Goal: Task Accomplishment & Management: Use online tool/utility

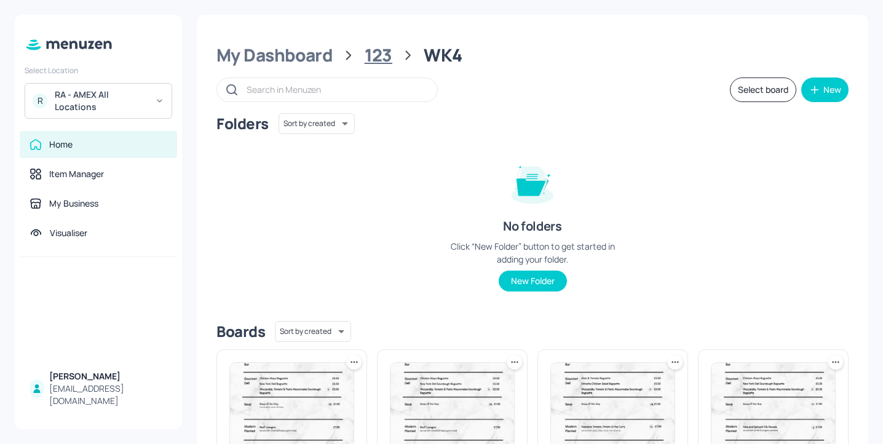
click at [374, 48] on div "123" at bounding box center [378, 55] width 28 height 22
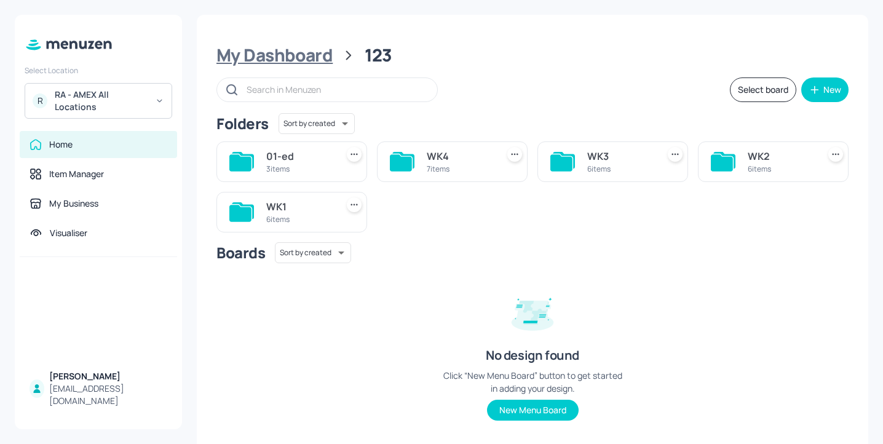
click at [317, 57] on div "My Dashboard" at bounding box center [274, 55] width 116 height 22
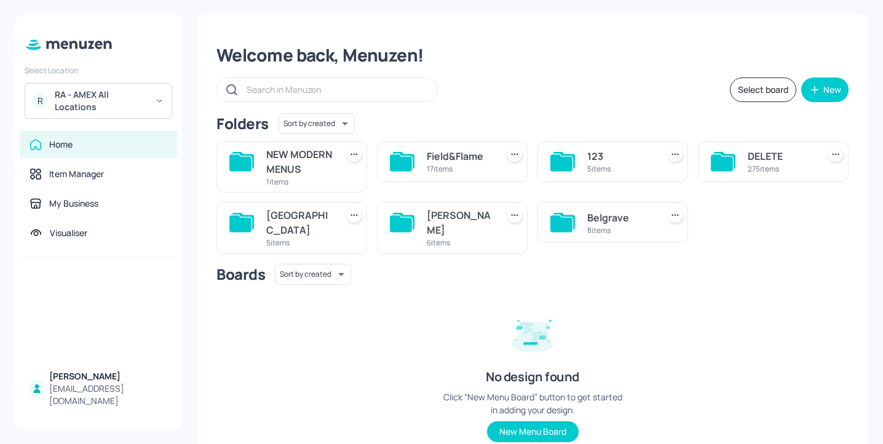
click at [430, 246] on div "6 items" at bounding box center [460, 242] width 66 height 10
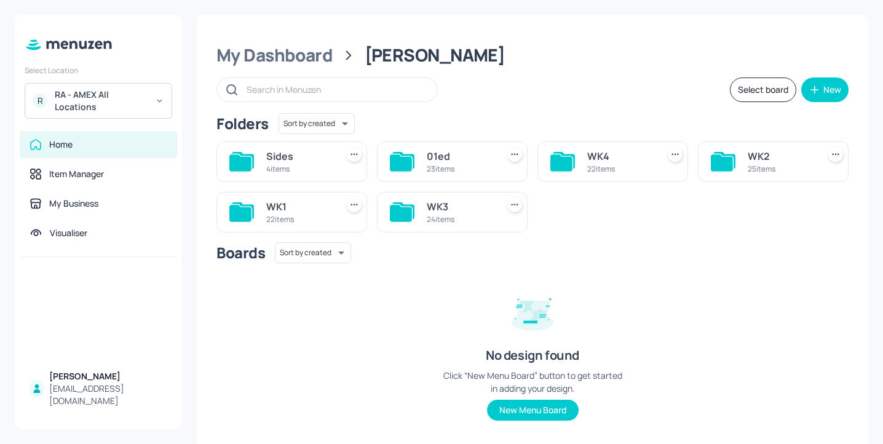
click at [304, 189] on div "WK1 22 items" at bounding box center [287, 207] width 160 height 50
click at [304, 202] on div "WK1" at bounding box center [299, 206] width 66 height 15
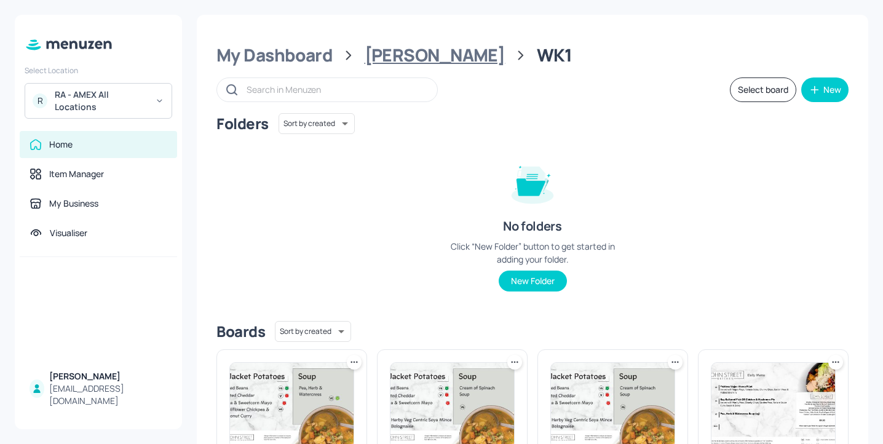
click at [379, 48] on div "John St" at bounding box center [434, 55] width 141 height 22
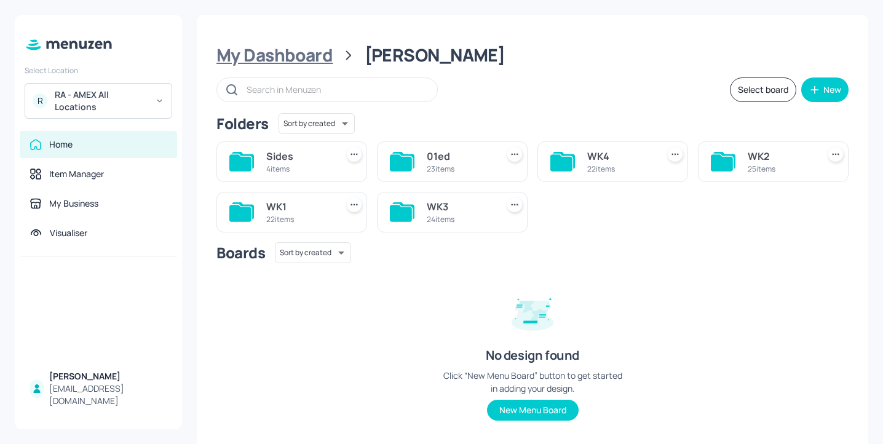
click at [328, 59] on div "My Dashboard" at bounding box center [274, 55] width 116 height 22
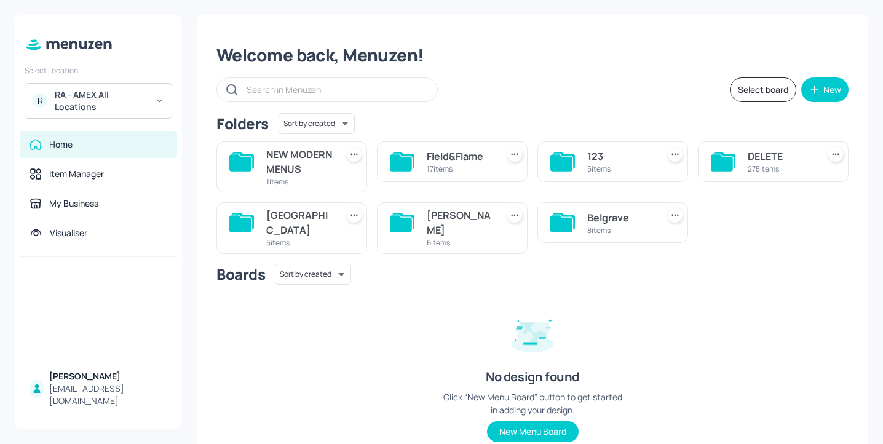
click at [307, 172] on div "NEW MODERN MENUS" at bounding box center [299, 162] width 66 height 30
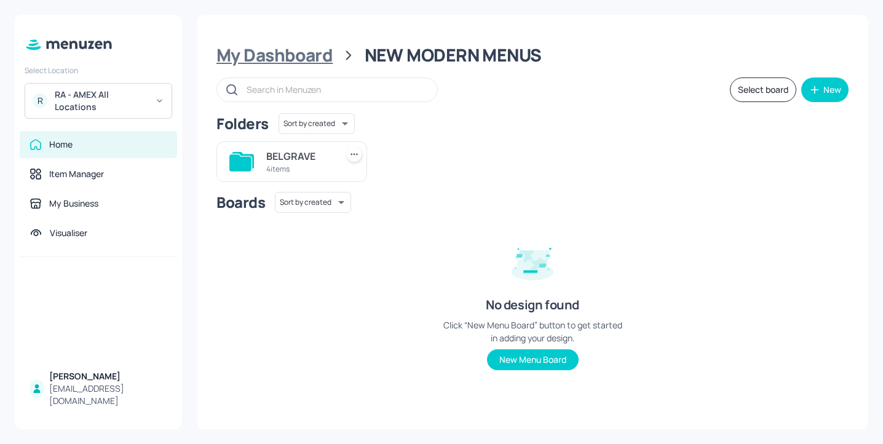
click at [301, 45] on div "My Dashboard" at bounding box center [274, 55] width 116 height 22
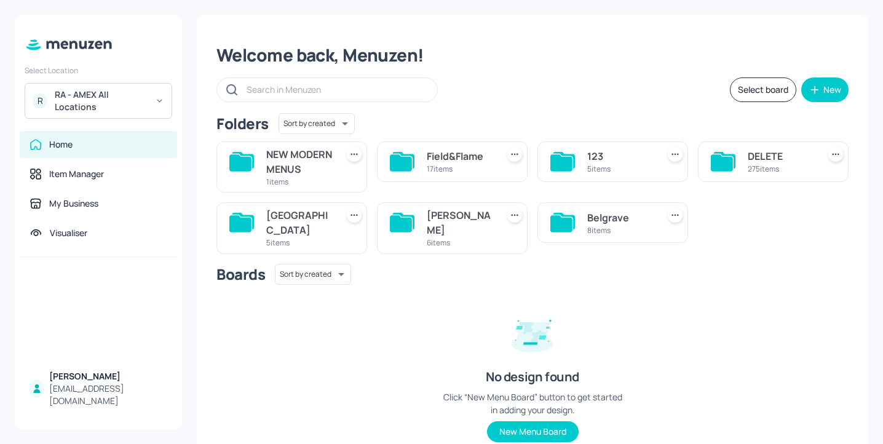
click at [449, 149] on div "Field&Flame" at bounding box center [460, 156] width 66 height 15
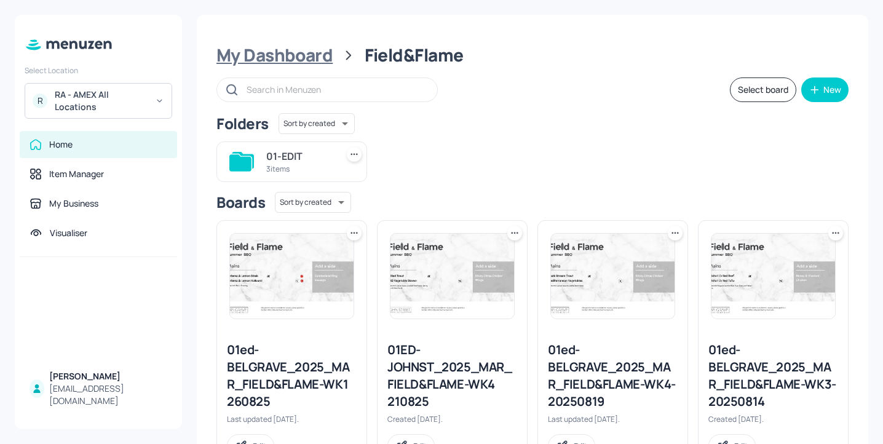
click at [321, 47] on div "My Dashboard" at bounding box center [274, 55] width 116 height 22
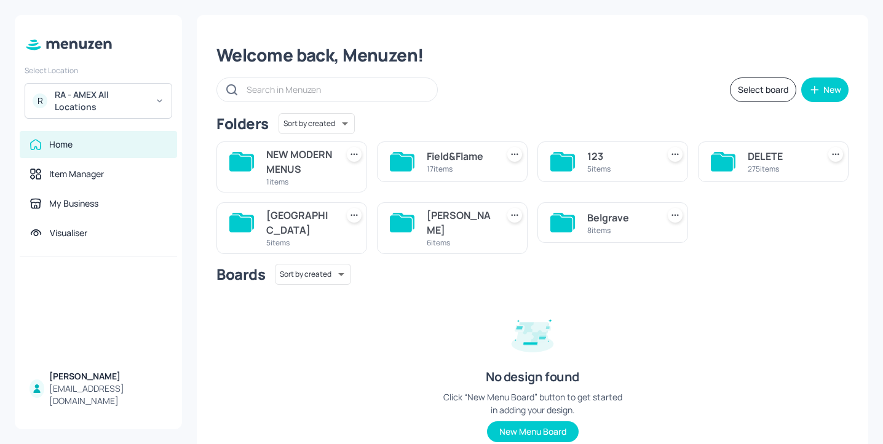
click at [454, 237] on div "John St" at bounding box center [460, 223] width 66 height 30
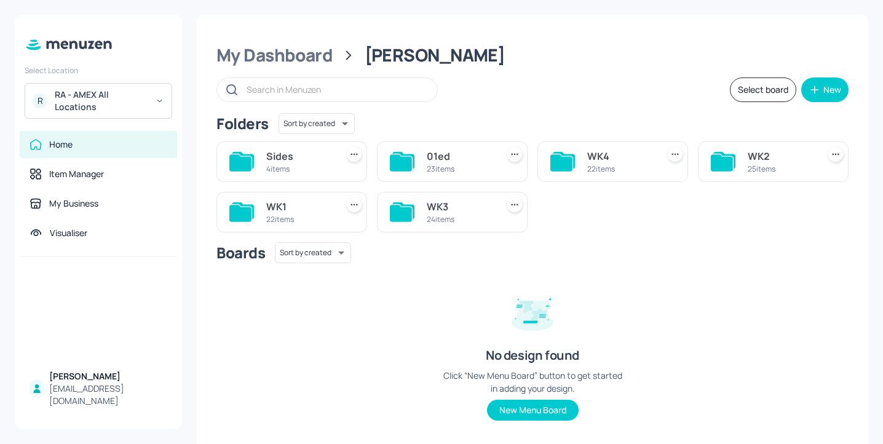
click at [299, 217] on div "22 items" at bounding box center [299, 219] width 66 height 10
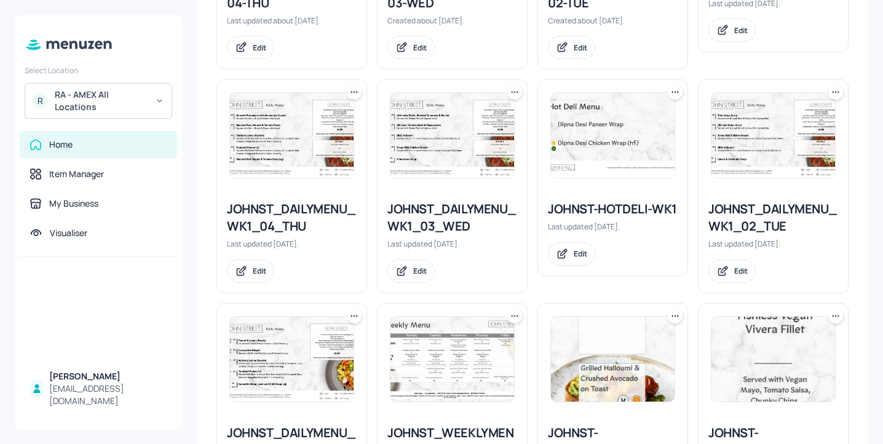
scroll to position [513, 0]
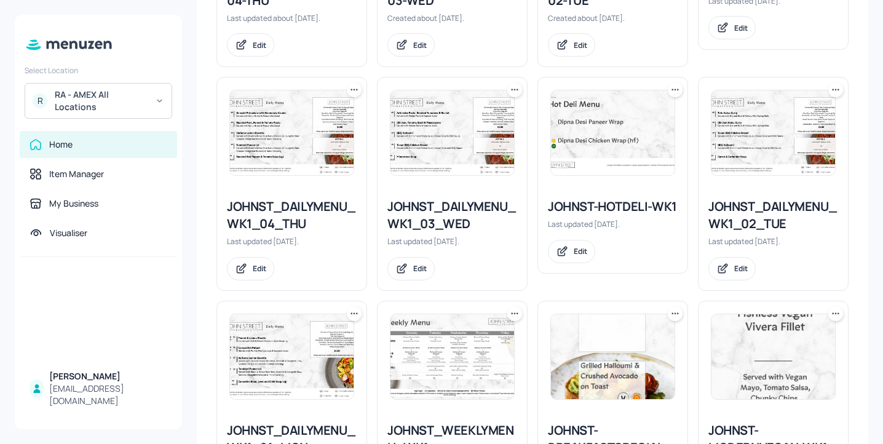
click at [672, 91] on icon at bounding box center [675, 90] width 12 height 12
click at [650, 139] on div "Duplicate" at bounding box center [626, 135] width 98 height 21
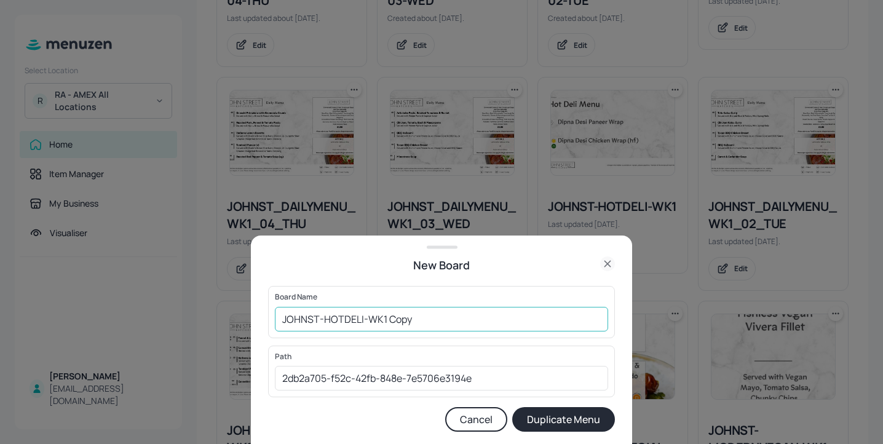
click at [278, 316] on input "JOHNST-HOTDELI-WK1 Copy" at bounding box center [441, 319] width 333 height 25
drag, startPoint x: 473, startPoint y: 322, endPoint x: 410, endPoint y: 315, distance: 63.7
click at [410, 315] on input "01ed-JOHNST-HOTDELI-WK1 Copy" at bounding box center [441, 319] width 333 height 25
type input "01ed-JOHNST-HOTDELI-WK1-20250827"
click at [558, 423] on button "Duplicate Menu" at bounding box center [563, 419] width 103 height 25
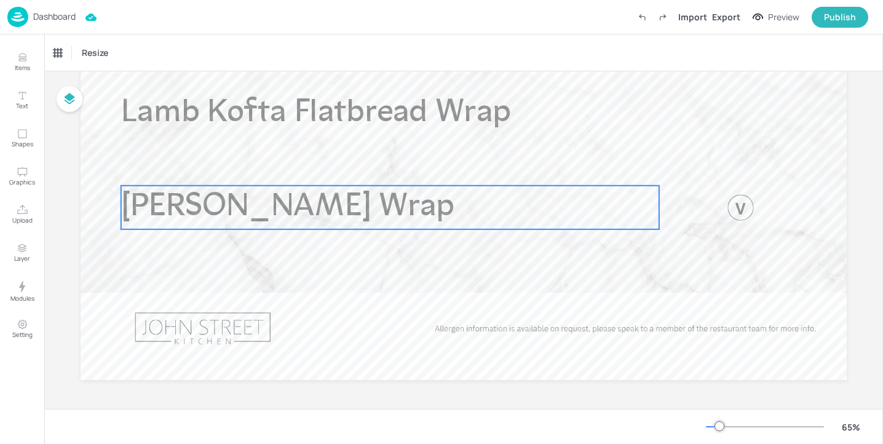
scroll to position [162, 0]
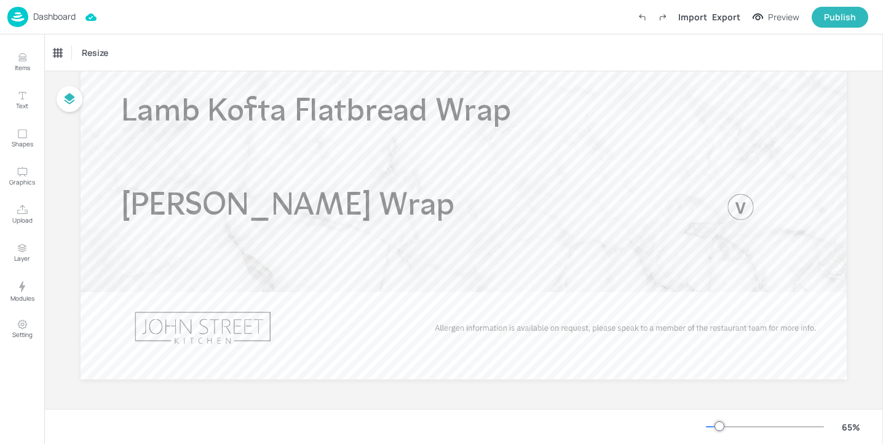
click at [365, 103] on span "Lamb Kofta Flatbread Wrap" at bounding box center [316, 113] width 390 height 32
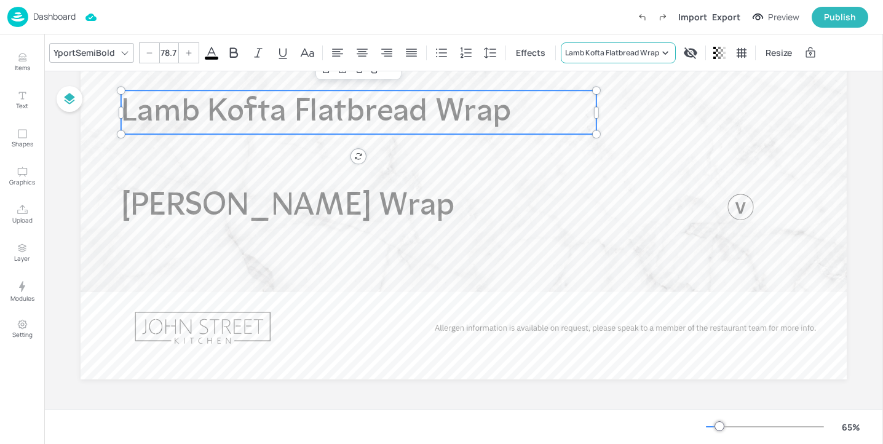
click at [652, 51] on div "Lamb Kofta Flatbread Wrap" at bounding box center [612, 52] width 94 height 11
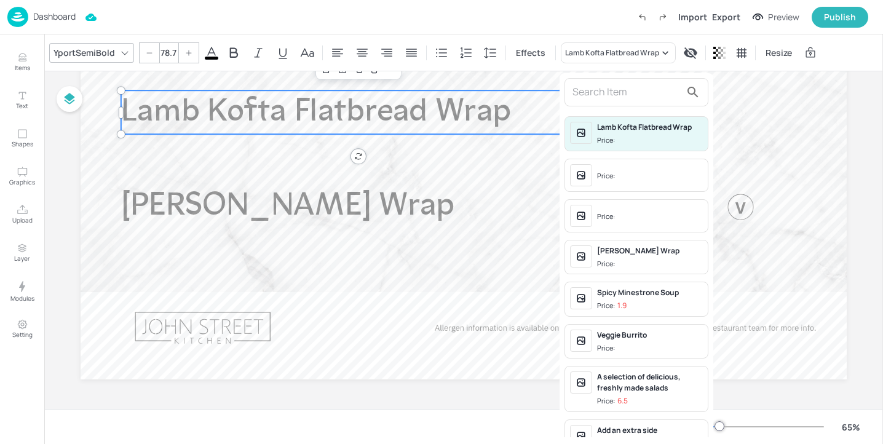
click at [605, 98] on input "text" at bounding box center [626, 92] width 108 height 20
paste input "Chilli & Ginger Mushroom Bao Bun"
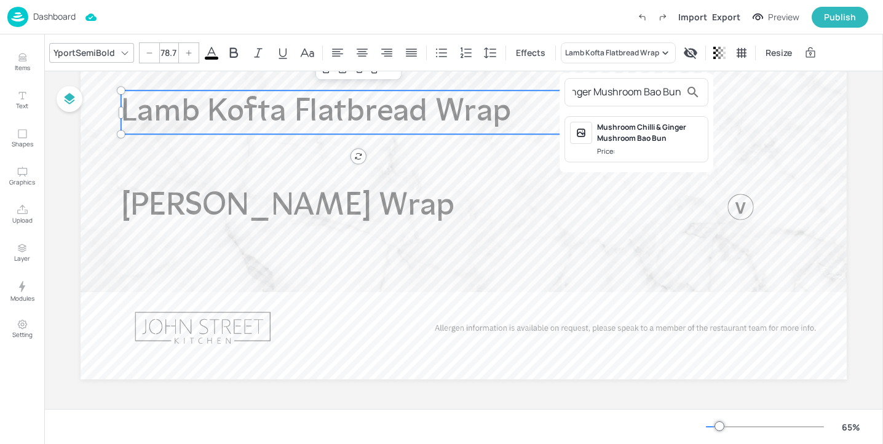
type input "Chilli & Ginger Mushroom Bao Bun"
click at [639, 141] on div "Mushroom Chilli & Ginger Mushroom Bao Bun" at bounding box center [650, 133] width 106 height 22
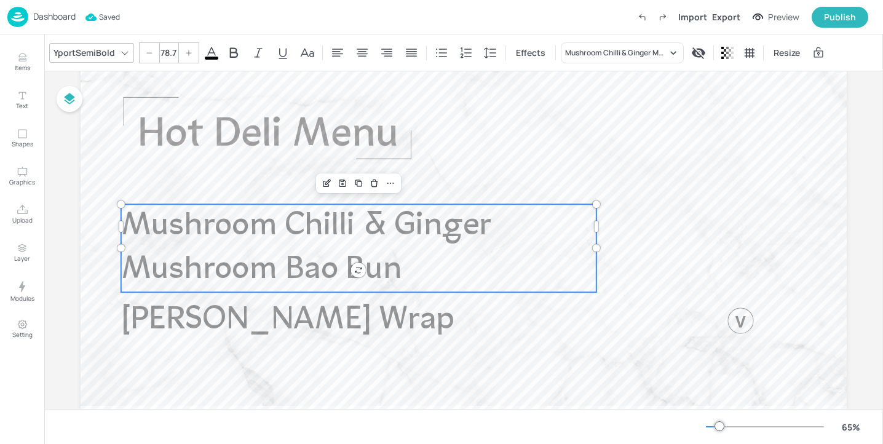
scroll to position [42, 0]
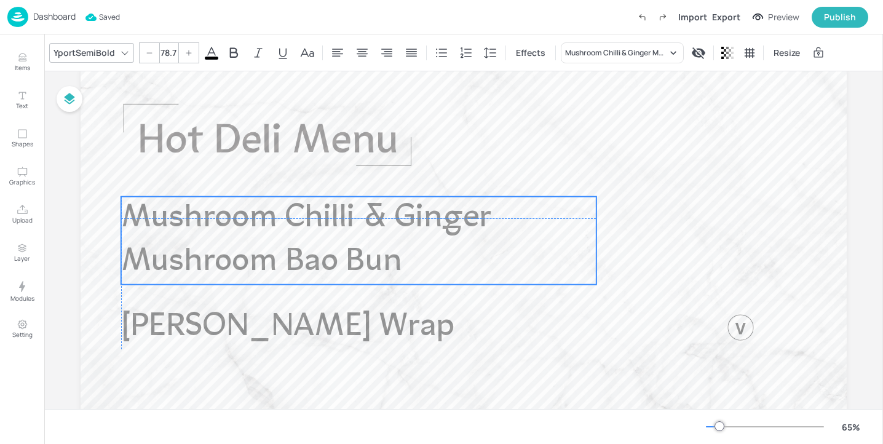
drag, startPoint x: 350, startPoint y: 237, endPoint x: 350, endPoint y: 223, distance: 14.1
click at [350, 223] on span "Mushroom Chilli & Ginger Mushroom Bao Bun" at bounding box center [306, 240] width 370 height 76
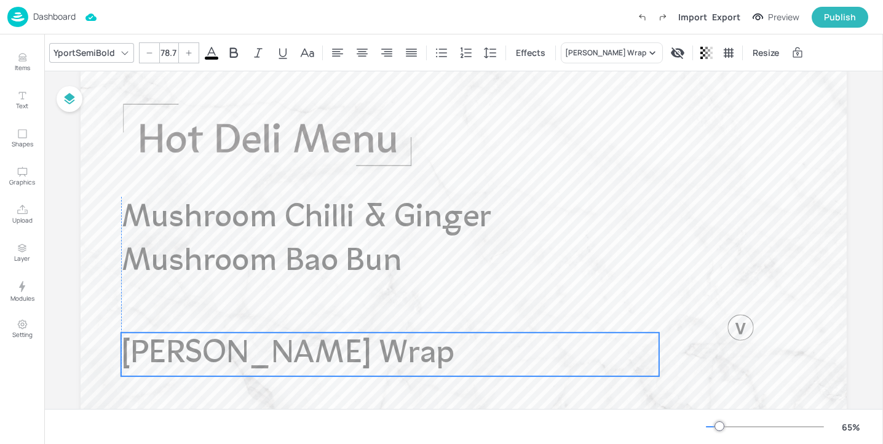
drag, startPoint x: 294, startPoint y: 323, endPoint x: 293, endPoint y: 350, distance: 27.1
click at [293, 350] on span "[PERSON_NAME] Wrap" at bounding box center [288, 355] width 334 height 32
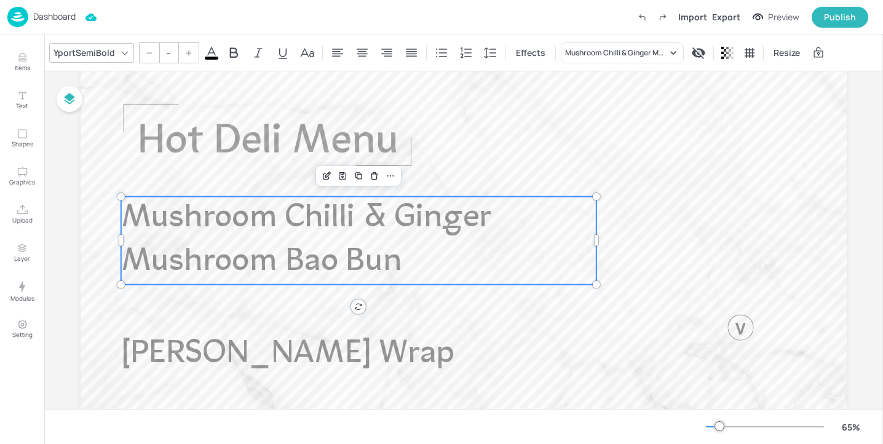
type input "78.7"
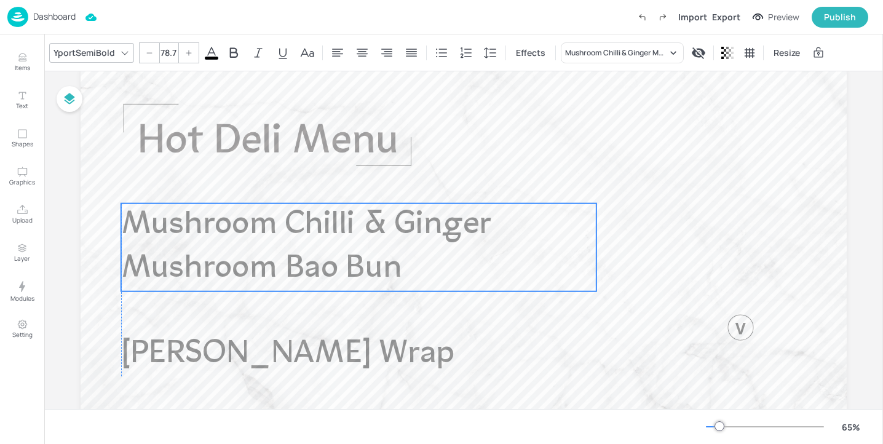
drag, startPoint x: 234, startPoint y: 251, endPoint x: 234, endPoint y: 258, distance: 6.8
click at [234, 258] on span "Mushroom Chilli & Ginger Mushroom Bao Bun" at bounding box center [306, 247] width 370 height 76
click at [326, 182] on icon "Edit Item" at bounding box center [327, 181] width 5 height 5
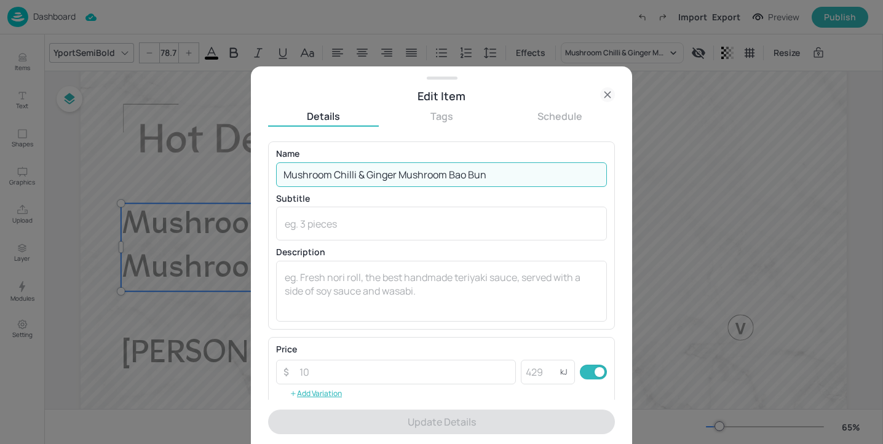
drag, startPoint x: 330, startPoint y: 172, endPoint x: 218, endPoint y: 147, distance: 114.7
click at [218, 147] on div "Edit Item Details Tags Schedule Name Mushroom Chilli & Ginger Mushroom Bao Bun …" at bounding box center [441, 222] width 883 height 444
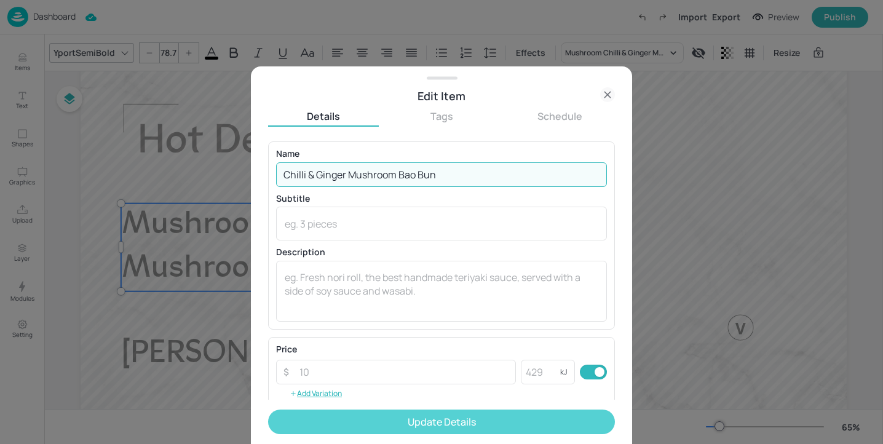
type input "Chilli & Ginger Mushroom Bao Bun"
click at [390, 416] on button "Update Details" at bounding box center [441, 421] width 347 height 25
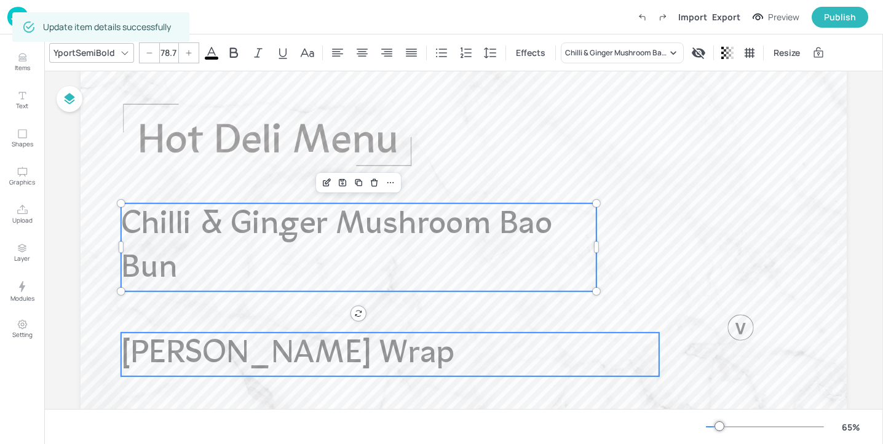
click at [276, 350] on span "[PERSON_NAME] Wrap" at bounding box center [288, 355] width 334 height 32
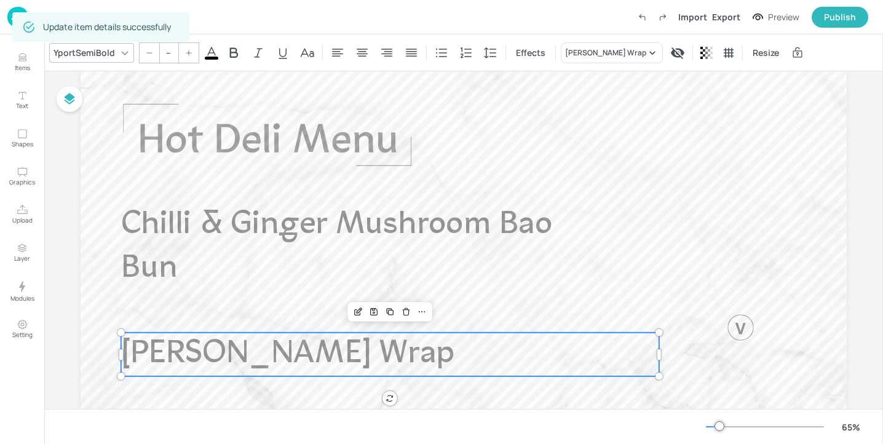
type input "78.7"
click at [585, 63] on div "YportSemiBold 78.7 Effects [PERSON_NAME] Wrap Resize" at bounding box center [463, 52] width 838 height 36
click at [585, 53] on div "[PERSON_NAME] Wrap" at bounding box center [605, 52] width 81 height 11
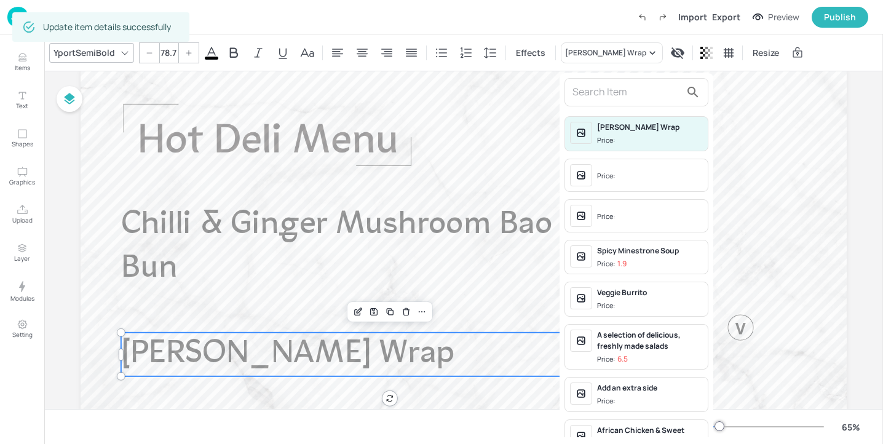
click at [591, 81] on div at bounding box center [636, 92] width 144 height 28
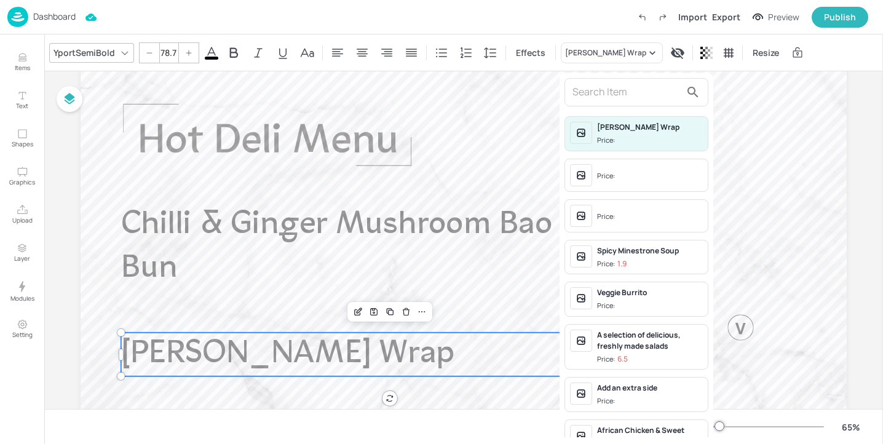
click at [591, 85] on input "text" at bounding box center [626, 92] width 108 height 20
paste input "Crispy Chicken Bao Bun"
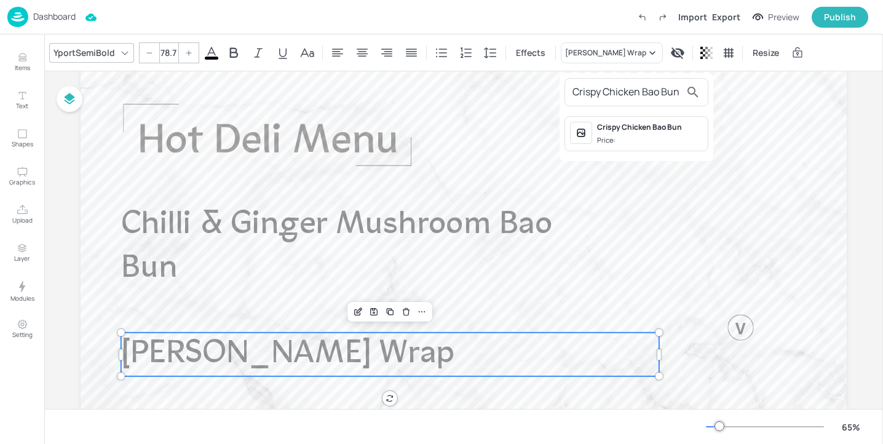
type input "Crispy Chicken Bao Bun"
click at [660, 142] on span "Price:" at bounding box center [650, 140] width 106 height 10
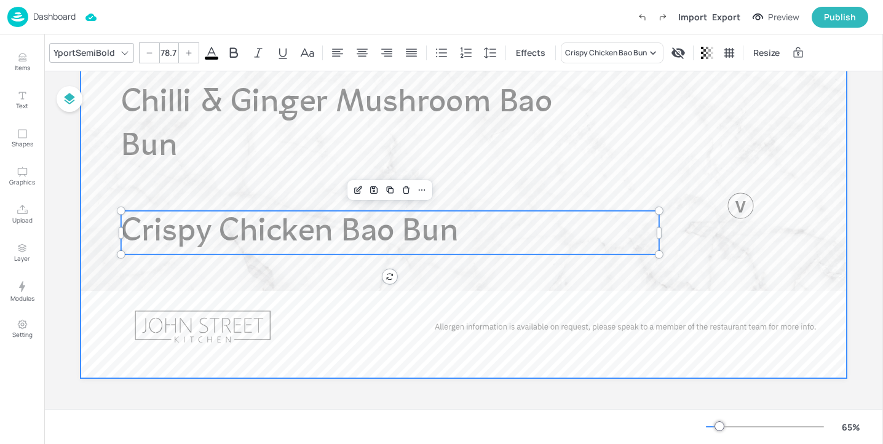
scroll to position [52, 0]
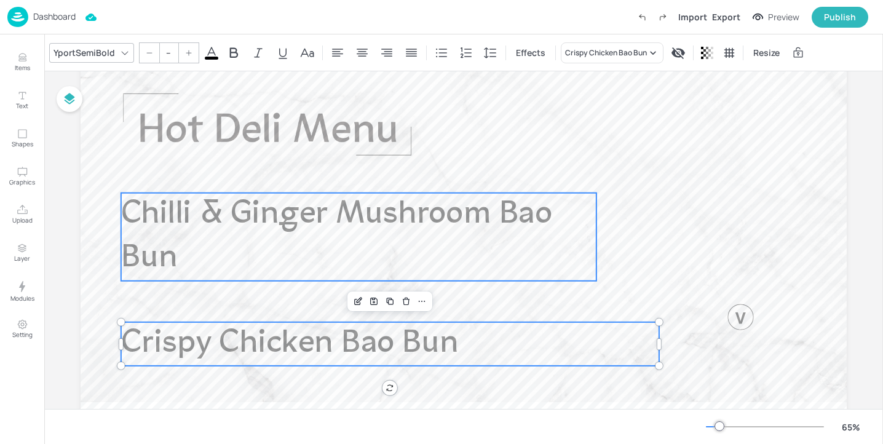
type input "78.7"
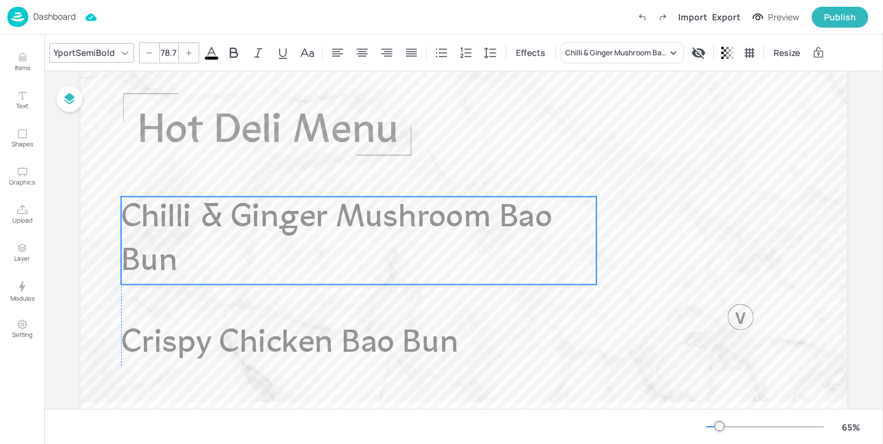
click at [425, 201] on p "Chilli & Ginger Mushroom Bao Bun" at bounding box center [358, 241] width 475 height 88
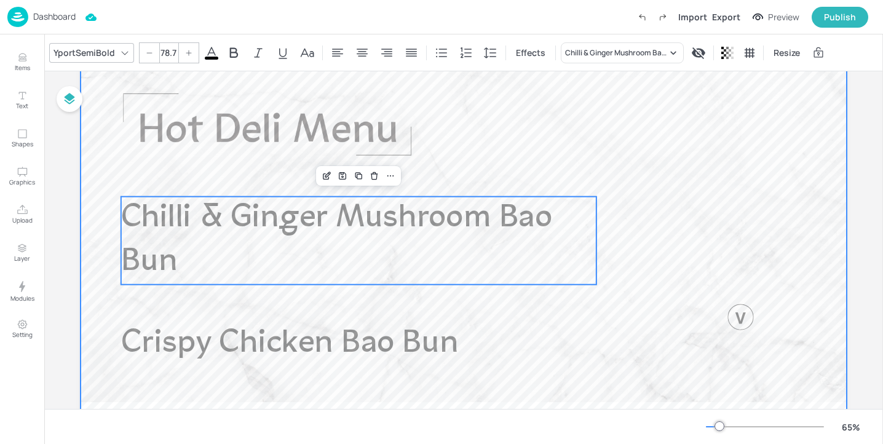
click at [512, 179] on div at bounding box center [464, 273] width 766 height 431
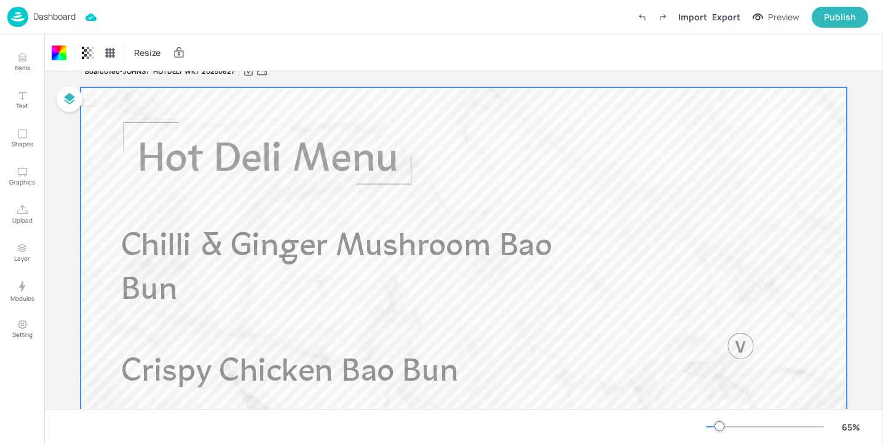
scroll to position [0, 0]
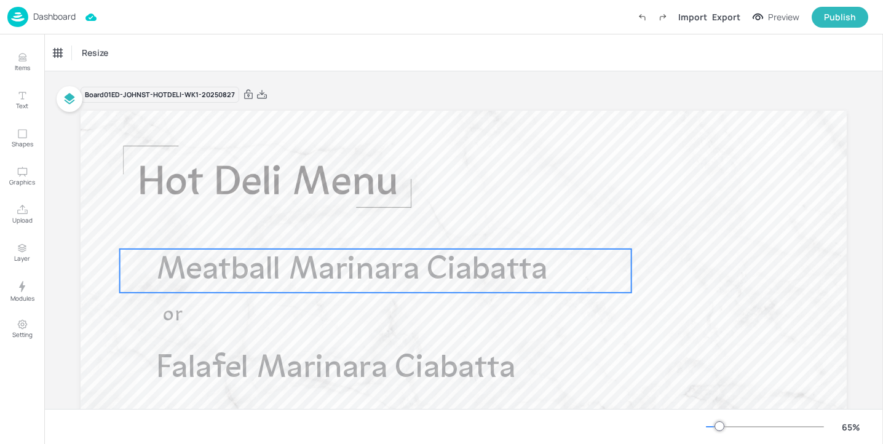
click at [326, 280] on span "Meatball Marinara Ciabatta" at bounding box center [352, 271] width 392 height 32
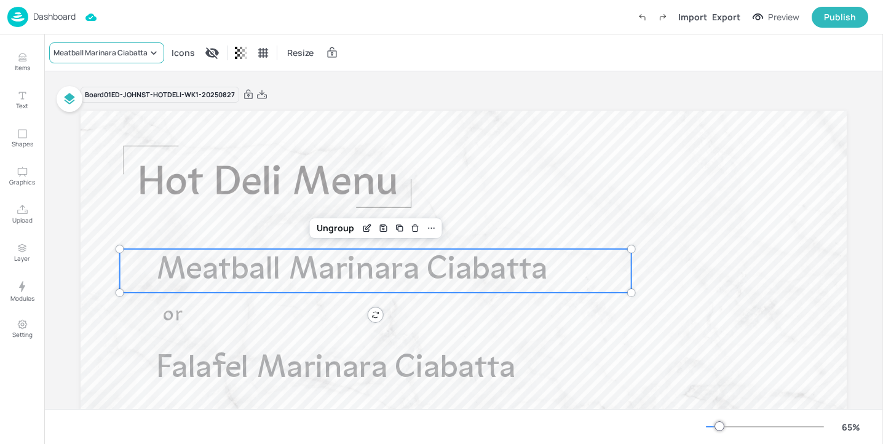
click at [127, 55] on div "Meatball Marinara Ciabatta" at bounding box center [100, 52] width 94 height 11
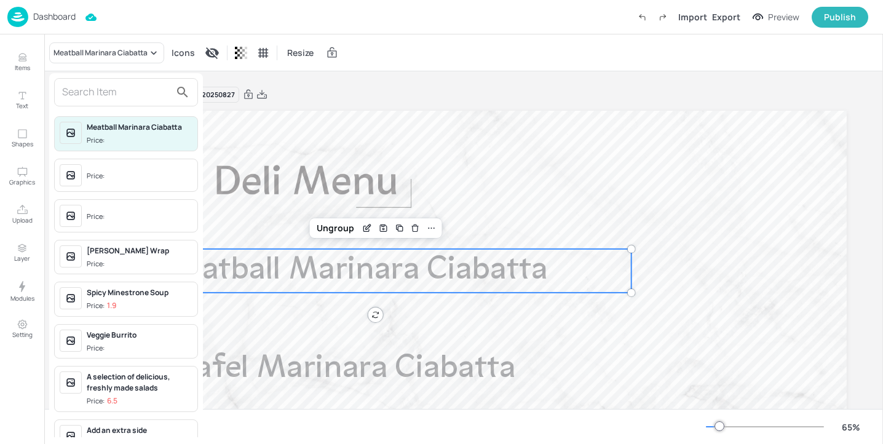
click at [114, 92] on input "text" at bounding box center [116, 92] width 108 height 20
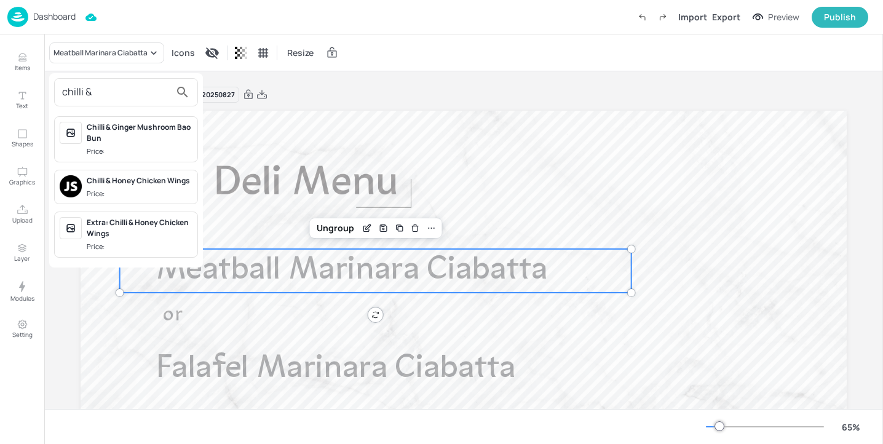
type input "chilli &"
click at [156, 133] on div "Chilli & Ginger Mushroom Bao Bun" at bounding box center [140, 133] width 106 height 22
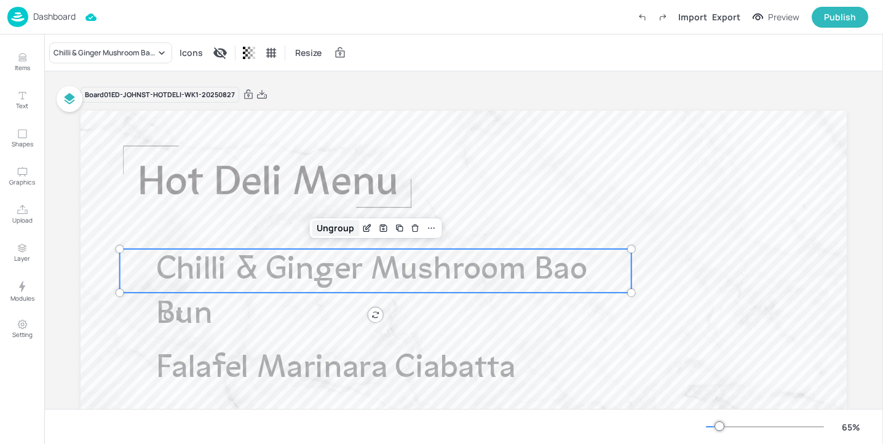
click at [328, 225] on div "Ungroup" at bounding box center [335, 228] width 47 height 16
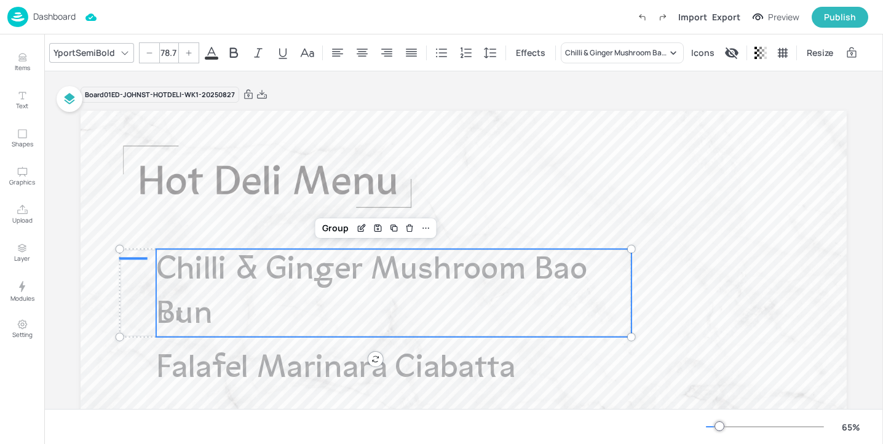
click at [572, 277] on span "Chilli & Ginger Mushroom Bao Bun" at bounding box center [371, 293] width 430 height 76
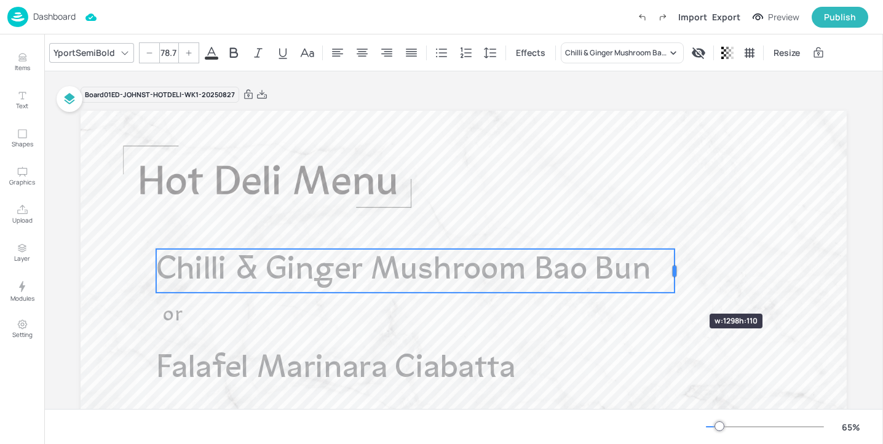
drag, startPoint x: 629, startPoint y: 291, endPoint x: 672, endPoint y: 291, distance: 43.0
click at [672, 291] on div "Chilli & Ginger Mushroom Bao Bun Falafel Marinara Ciabatta or" at bounding box center [464, 326] width 766 height 431
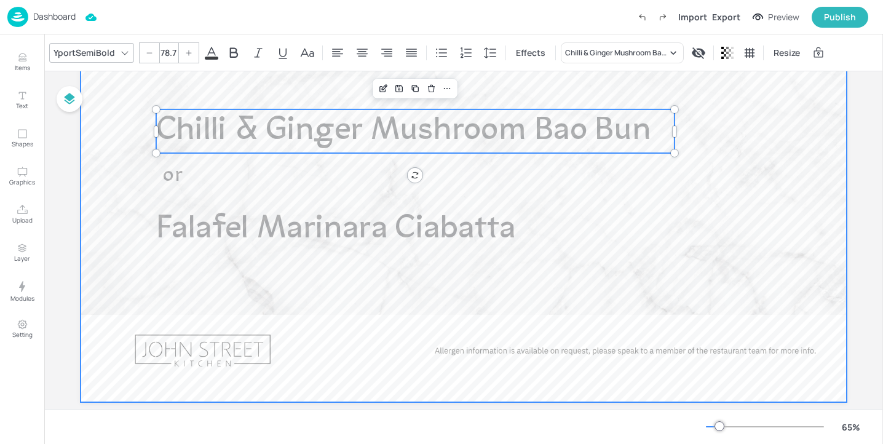
scroll to position [163, 0]
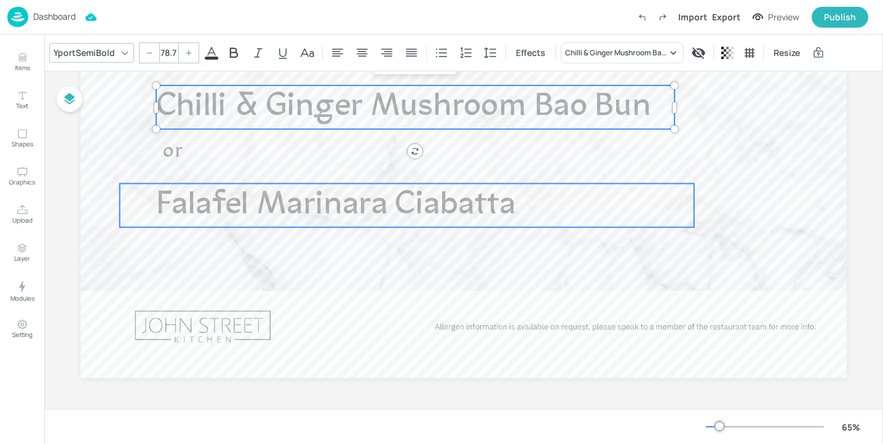
click at [189, 192] on span "Falafel Marinara Ciabatta" at bounding box center [336, 205] width 360 height 32
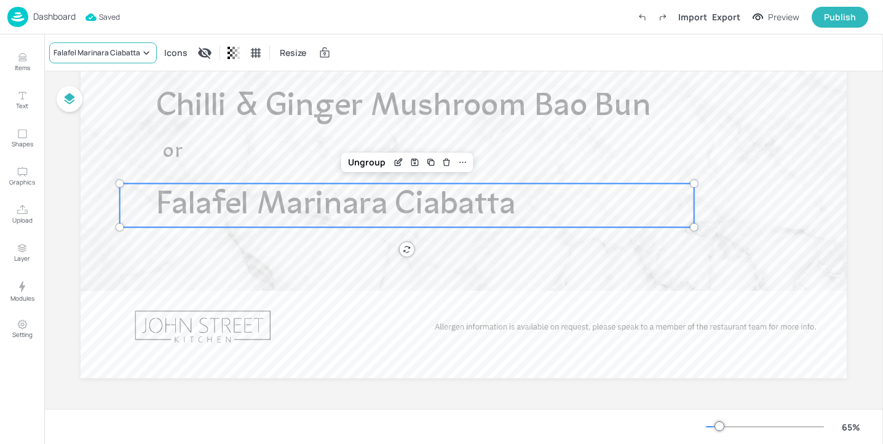
click at [109, 48] on div "Falafel Marinara Ciabatta" at bounding box center [96, 52] width 87 height 11
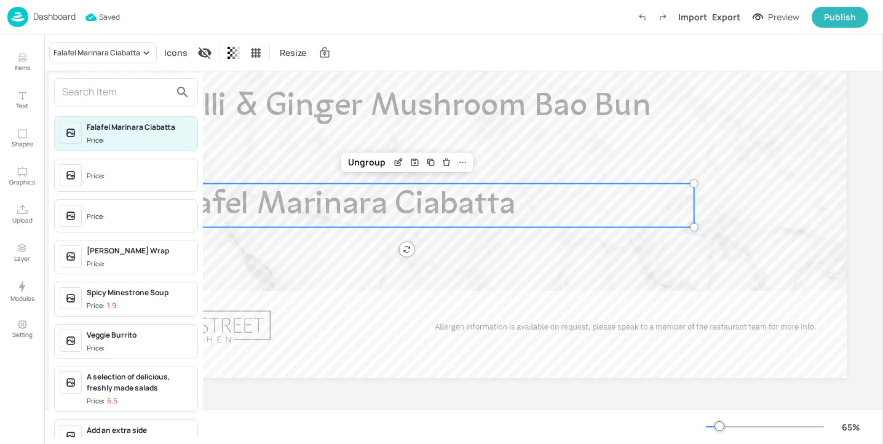
click at [97, 93] on input "text" at bounding box center [116, 92] width 108 height 20
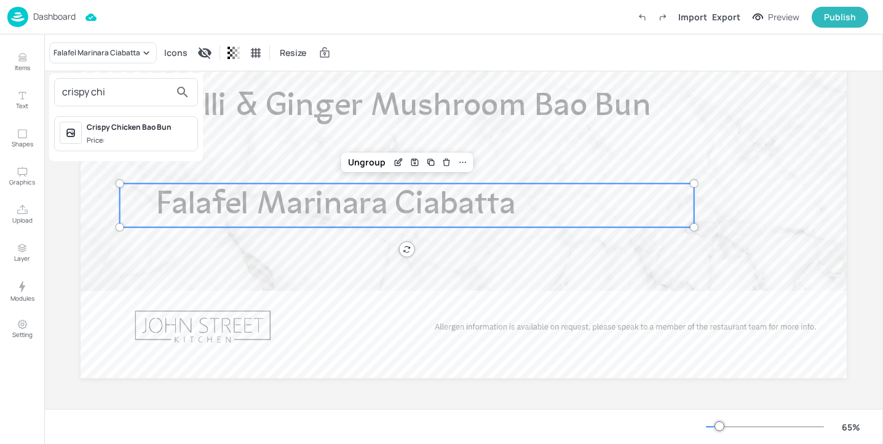
type input "crispy chi"
click at [141, 138] on span "Price:" at bounding box center [140, 140] width 106 height 10
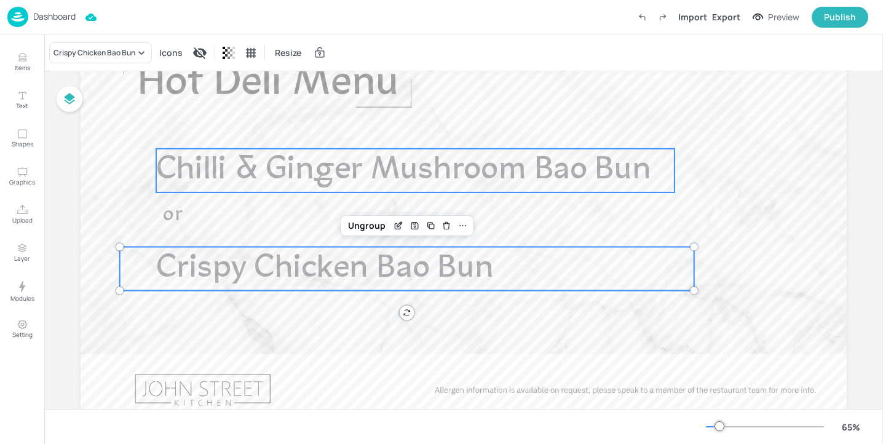
scroll to position [0, 0]
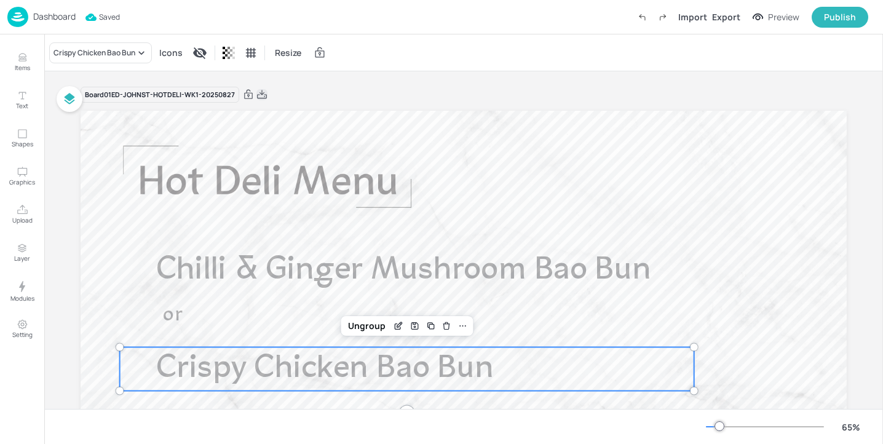
click at [257, 94] on icon at bounding box center [262, 94] width 10 height 9
